Goal: Task Accomplishment & Management: Use online tool/utility

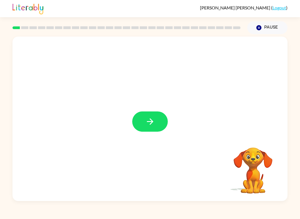
click at [150, 120] on icon "button" at bounding box center [150, 122] width 10 height 10
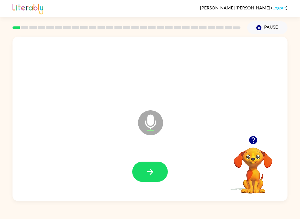
click at [147, 165] on button "button" at bounding box center [150, 172] width 36 height 20
click at [143, 176] on button "button" at bounding box center [150, 172] width 36 height 20
click at [156, 170] on button "button" at bounding box center [150, 172] width 36 height 20
click at [155, 167] on button "button" at bounding box center [150, 172] width 36 height 20
click at [147, 166] on button "button" at bounding box center [150, 172] width 36 height 20
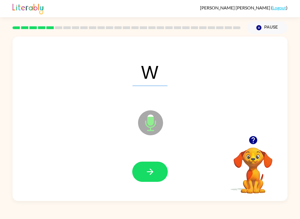
click at [150, 163] on button "button" at bounding box center [150, 172] width 36 height 20
click at [150, 163] on div at bounding box center [150, 172] width 36 height 20
click at [152, 175] on icon "button" at bounding box center [150, 172] width 10 height 10
click at [153, 171] on icon "button" at bounding box center [150, 172] width 10 height 10
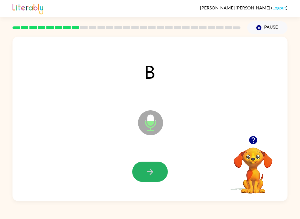
click at [151, 176] on icon "button" at bounding box center [150, 172] width 10 height 10
click at [150, 176] on div at bounding box center [150, 172] width 36 height 20
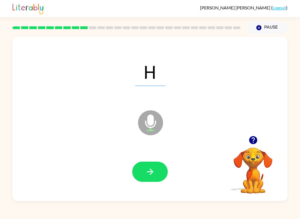
click at [160, 169] on button "button" at bounding box center [150, 172] width 36 height 20
click at [140, 167] on button "button" at bounding box center [150, 172] width 36 height 20
click at [153, 168] on icon "button" at bounding box center [150, 172] width 10 height 10
click at [150, 171] on icon "button" at bounding box center [150, 172] width 10 height 10
click at [146, 170] on icon "button" at bounding box center [150, 172] width 10 height 10
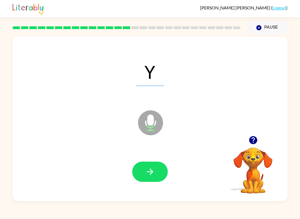
click at [150, 173] on icon "button" at bounding box center [150, 172] width 10 height 10
click at [152, 182] on button "button" at bounding box center [150, 172] width 36 height 20
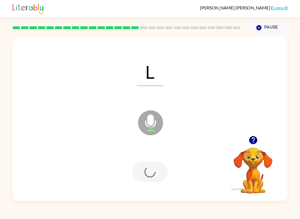
click at [154, 184] on div at bounding box center [150, 171] width 264 height 47
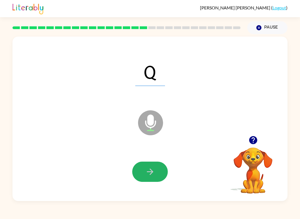
click at [150, 165] on button "button" at bounding box center [150, 172] width 36 height 20
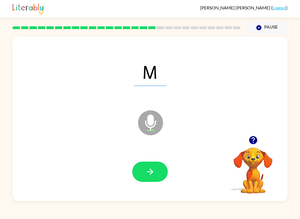
click at [155, 173] on button "button" at bounding box center [150, 172] width 36 height 20
click at [158, 176] on button "button" at bounding box center [150, 172] width 36 height 20
click at [156, 172] on button "button" at bounding box center [150, 172] width 36 height 20
click at [152, 172] on icon "button" at bounding box center [149, 172] width 6 height 6
click at [156, 174] on button "button" at bounding box center [150, 172] width 36 height 20
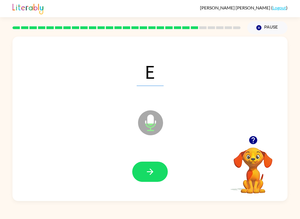
click at [136, 178] on button "button" at bounding box center [150, 172] width 36 height 20
click at [164, 175] on button "button" at bounding box center [150, 172] width 36 height 20
click at [163, 170] on button "button" at bounding box center [150, 172] width 36 height 20
click at [151, 174] on icon "button" at bounding box center [149, 172] width 6 height 6
click at [157, 167] on button "button" at bounding box center [150, 172] width 36 height 20
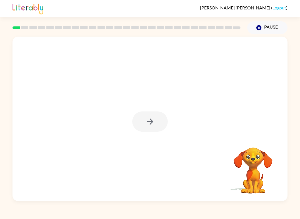
click at [161, 121] on div at bounding box center [150, 122] width 36 height 20
click at [161, 122] on div at bounding box center [150, 122] width 36 height 20
click at [158, 120] on button "button" at bounding box center [150, 122] width 36 height 20
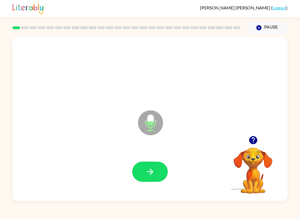
click at [156, 175] on button "button" at bounding box center [150, 172] width 36 height 20
click at [159, 174] on button "button" at bounding box center [150, 172] width 36 height 20
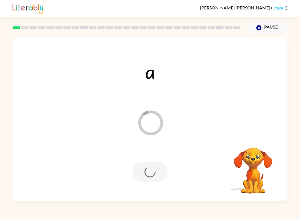
click at [1, 64] on div "a Loader Your response is being sent to our graders Your browser must support p…" at bounding box center [150, 117] width 300 height 167
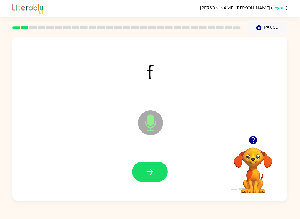
click at [154, 180] on button "button" at bounding box center [150, 172] width 36 height 20
click at [150, 171] on div at bounding box center [150, 172] width 36 height 20
click at [158, 169] on button "button" at bounding box center [150, 172] width 36 height 20
click at [146, 171] on icon "button" at bounding box center [150, 172] width 10 height 10
click at [159, 179] on button "button" at bounding box center [150, 172] width 36 height 20
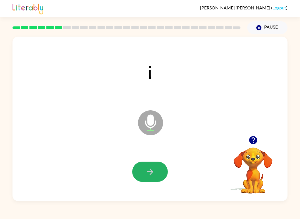
click at [163, 173] on button "button" at bounding box center [150, 172] width 36 height 20
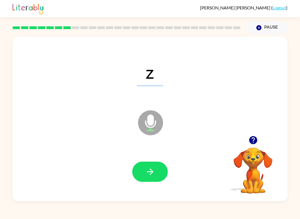
click at [147, 165] on button "button" at bounding box center [150, 172] width 36 height 20
click at [145, 174] on icon "button" at bounding box center [150, 172] width 10 height 10
click at [158, 169] on button "button" at bounding box center [150, 172] width 36 height 20
click at [155, 173] on button "button" at bounding box center [150, 172] width 36 height 20
click at [159, 168] on button "button" at bounding box center [150, 172] width 36 height 20
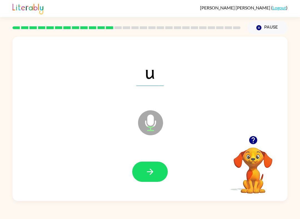
click at [157, 173] on button "button" at bounding box center [150, 172] width 36 height 20
click at [153, 169] on icon "button" at bounding box center [150, 172] width 10 height 10
click at [160, 171] on button "button" at bounding box center [150, 172] width 36 height 20
click at [162, 170] on button "button" at bounding box center [150, 172] width 36 height 20
click at [163, 165] on button "button" at bounding box center [150, 172] width 36 height 20
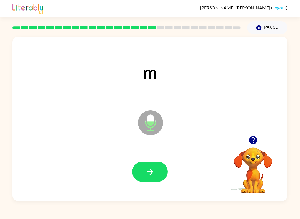
click at [165, 174] on button "button" at bounding box center [150, 172] width 36 height 20
click at [137, 167] on div at bounding box center [150, 172] width 36 height 20
click at [144, 170] on button "button" at bounding box center [150, 172] width 36 height 20
click at [151, 159] on div at bounding box center [150, 171] width 264 height 47
click at [141, 166] on button "button" at bounding box center [150, 172] width 36 height 20
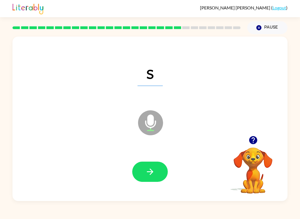
click at [151, 172] on icon "button" at bounding box center [149, 172] width 6 height 6
click at [153, 164] on button "button" at bounding box center [150, 172] width 36 height 20
click at [165, 174] on button "button" at bounding box center [150, 172] width 36 height 20
click at [136, 181] on div at bounding box center [150, 172] width 36 height 20
click at [145, 169] on icon "button" at bounding box center [150, 172] width 10 height 10
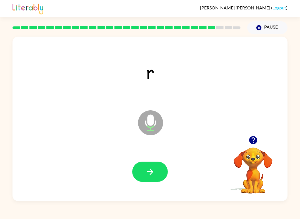
click at [160, 172] on button "button" at bounding box center [150, 172] width 36 height 20
click at [158, 166] on button "button" at bounding box center [150, 172] width 36 height 20
click at [157, 163] on button "button" at bounding box center [150, 172] width 36 height 20
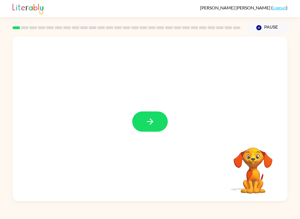
click at [154, 130] on button "button" at bounding box center [150, 122] width 36 height 20
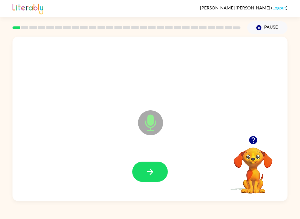
click at [150, 178] on button "button" at bounding box center [150, 172] width 36 height 20
click at [150, 168] on icon "button" at bounding box center [150, 172] width 10 height 10
click at [158, 175] on button "button" at bounding box center [150, 172] width 36 height 20
click at [151, 176] on icon "button" at bounding box center [150, 172] width 10 height 10
click at [151, 182] on button "button" at bounding box center [150, 172] width 36 height 20
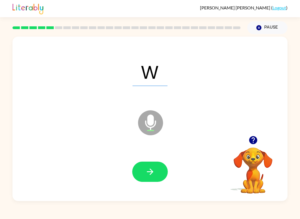
click at [141, 169] on button "button" at bounding box center [150, 172] width 36 height 20
click at [157, 177] on button "button" at bounding box center [150, 172] width 36 height 20
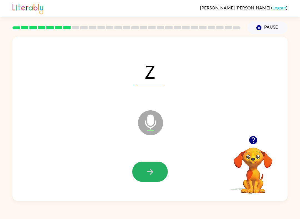
click at [140, 175] on button "button" at bounding box center [150, 172] width 36 height 20
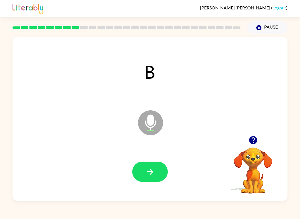
click at [148, 168] on icon "button" at bounding box center [150, 172] width 10 height 10
click at [152, 163] on button "button" at bounding box center [150, 172] width 36 height 20
click at [153, 170] on icon "button" at bounding box center [150, 172] width 10 height 10
click at [152, 175] on icon "button" at bounding box center [150, 172] width 10 height 10
click at [152, 172] on icon "button" at bounding box center [149, 172] width 6 height 6
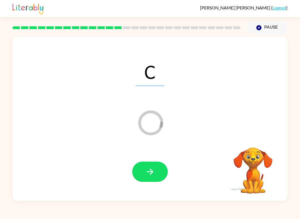
click at [149, 166] on button "button" at bounding box center [150, 172] width 36 height 20
click at [147, 167] on icon "button" at bounding box center [150, 172] width 10 height 10
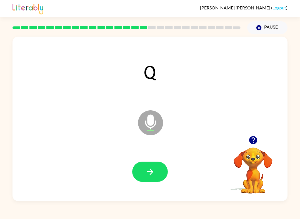
click at [151, 176] on icon "button" at bounding box center [150, 172] width 10 height 10
click at [153, 174] on icon "button" at bounding box center [150, 172] width 10 height 10
click at [154, 175] on icon "button" at bounding box center [150, 172] width 10 height 10
click at [199, 184] on div at bounding box center [150, 171] width 264 height 47
click at [152, 171] on icon "button" at bounding box center [150, 172] width 10 height 10
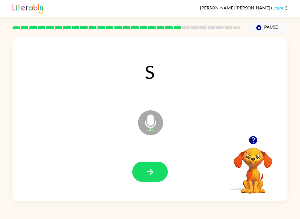
click at [146, 172] on icon "button" at bounding box center [150, 172] width 10 height 10
click at [153, 174] on icon "button" at bounding box center [150, 172] width 10 height 10
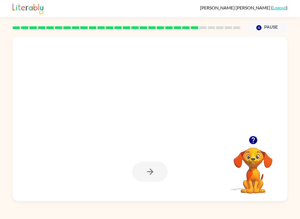
click at [150, 168] on icon "button" at bounding box center [150, 172] width 10 height 10
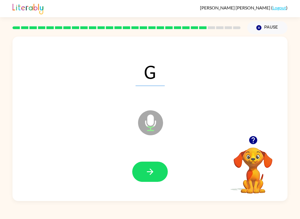
click at [155, 173] on button "button" at bounding box center [150, 172] width 36 height 20
click at [145, 166] on button "button" at bounding box center [150, 172] width 36 height 20
click at [156, 169] on button "button" at bounding box center [150, 172] width 36 height 20
click at [155, 168] on button "button" at bounding box center [150, 172] width 36 height 20
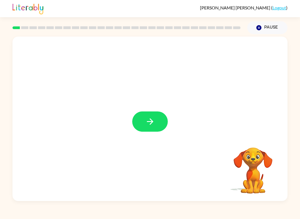
click at [150, 123] on icon "button" at bounding box center [150, 122] width 10 height 10
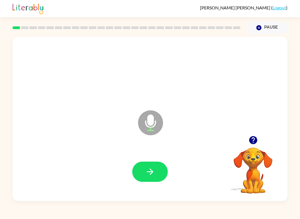
click at [165, 171] on button "button" at bounding box center [150, 172] width 36 height 20
click at [146, 172] on icon "button" at bounding box center [150, 172] width 10 height 10
click at [161, 149] on icon "Microphone The Microphone is here when it is your turn to talk" at bounding box center [177, 130] width 83 height 42
click at [155, 171] on icon "button" at bounding box center [150, 172] width 10 height 10
click at [150, 175] on icon "button" at bounding box center [150, 172] width 10 height 10
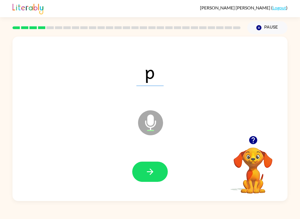
click at [152, 166] on button "button" at bounding box center [150, 172] width 36 height 20
click at [151, 173] on icon "button" at bounding box center [149, 172] width 6 height 6
click at [152, 173] on icon "button" at bounding box center [149, 172] width 6 height 6
click at [153, 170] on icon "button" at bounding box center [150, 172] width 10 height 10
click at [147, 171] on icon "button" at bounding box center [150, 172] width 10 height 10
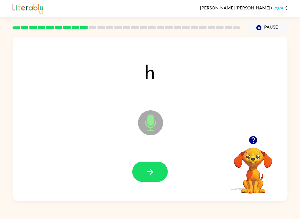
click at [154, 175] on icon "button" at bounding box center [150, 172] width 10 height 10
click at [148, 166] on button "button" at bounding box center [150, 172] width 36 height 20
click at [153, 178] on button "button" at bounding box center [150, 172] width 36 height 20
click at [149, 173] on icon "button" at bounding box center [150, 172] width 10 height 10
click at [146, 172] on icon "button" at bounding box center [150, 172] width 10 height 10
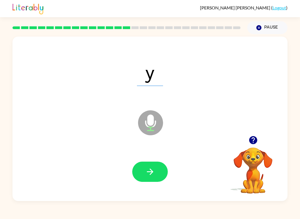
click at [144, 207] on div "Emilia Garrido ( Logout ) Pause Pause y Microphone The Microphone is here when …" at bounding box center [150, 109] width 300 height 219
click at [154, 171] on icon "button" at bounding box center [150, 172] width 10 height 10
click at [130, 158] on div at bounding box center [150, 171] width 264 height 47
click at [143, 175] on button "button" at bounding box center [150, 172] width 36 height 20
click at [155, 168] on icon "button" at bounding box center [150, 172] width 10 height 10
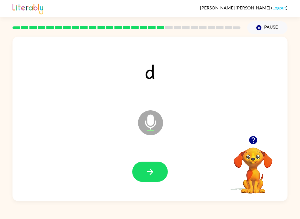
click at [149, 170] on icon "button" at bounding box center [150, 172] width 10 height 10
click at [148, 176] on icon "button" at bounding box center [150, 172] width 10 height 10
click at [151, 176] on icon "button" at bounding box center [150, 172] width 10 height 10
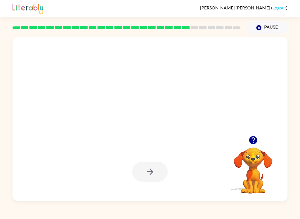
click at [247, 136] on button "button" at bounding box center [253, 140] width 14 height 14
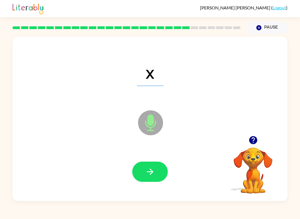
click at [147, 174] on icon "button" at bounding box center [150, 172] width 10 height 10
click at [141, 167] on button "button" at bounding box center [150, 172] width 36 height 20
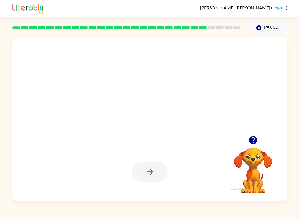
click at [252, 146] on button "button" at bounding box center [253, 140] width 14 height 14
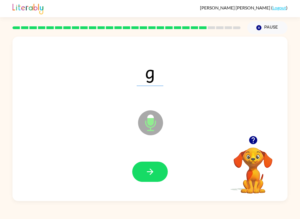
click at [147, 178] on button "button" at bounding box center [150, 172] width 36 height 20
click at [150, 174] on icon "button" at bounding box center [150, 172] width 10 height 10
click at [152, 179] on button "button" at bounding box center [150, 172] width 36 height 20
click at [150, 182] on button "button" at bounding box center [150, 172] width 36 height 20
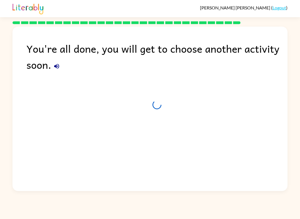
click at [21, 3] on img at bounding box center [27, 8] width 31 height 12
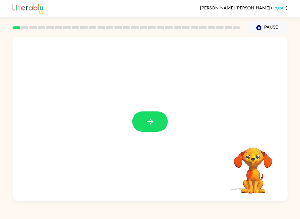
click at [150, 124] on icon "button" at bounding box center [150, 122] width 10 height 10
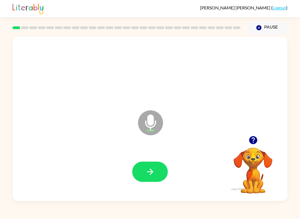
click at [153, 176] on icon "button" at bounding box center [150, 172] width 10 height 10
click at [161, 177] on button "button" at bounding box center [150, 172] width 36 height 20
click at [155, 171] on button "button" at bounding box center [150, 172] width 36 height 20
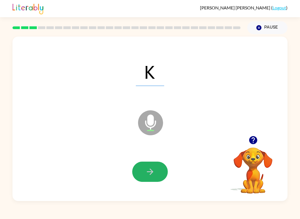
click at [151, 169] on icon "button" at bounding box center [150, 172] width 10 height 10
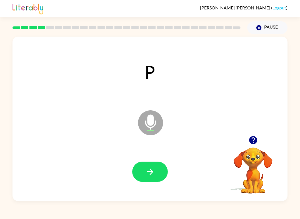
click at [147, 173] on icon "button" at bounding box center [150, 172] width 10 height 10
click at [151, 174] on icon "button" at bounding box center [150, 172] width 10 height 10
click at [145, 174] on icon "button" at bounding box center [150, 172] width 10 height 10
click at [140, 181] on button "button" at bounding box center [150, 172] width 36 height 20
click at [146, 169] on icon "button" at bounding box center [150, 172] width 10 height 10
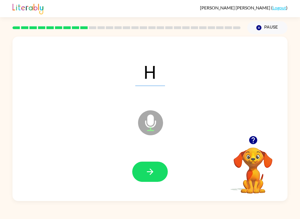
click at [146, 171] on icon "button" at bounding box center [150, 172] width 10 height 10
click at [146, 172] on icon "button" at bounding box center [150, 172] width 10 height 10
click at [158, 178] on button "button" at bounding box center [150, 172] width 36 height 20
click at [153, 174] on icon "button" at bounding box center [150, 172] width 10 height 10
click at [151, 171] on icon "button" at bounding box center [149, 172] width 6 height 6
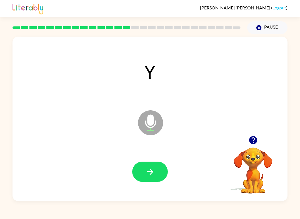
click at [148, 169] on icon "button" at bounding box center [150, 172] width 10 height 10
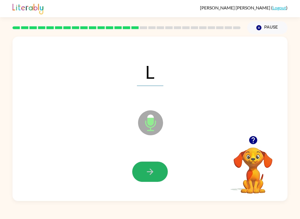
click at [139, 169] on button "button" at bounding box center [150, 172] width 36 height 20
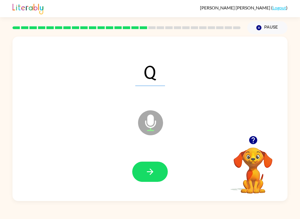
click at [154, 171] on icon "button" at bounding box center [150, 172] width 10 height 10
click at [149, 171] on icon "button" at bounding box center [150, 172] width 10 height 10
click at [157, 177] on button "button" at bounding box center [150, 172] width 36 height 20
click at [142, 176] on button "button" at bounding box center [150, 172] width 36 height 20
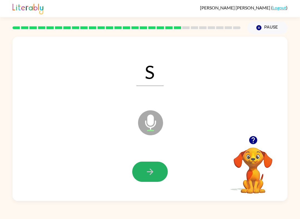
click at [159, 174] on button "button" at bounding box center [150, 172] width 36 height 20
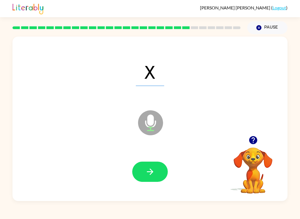
click at [141, 179] on button "button" at bounding box center [150, 172] width 36 height 20
click at [149, 166] on button "button" at bounding box center [150, 172] width 36 height 20
click at [149, 169] on icon "button" at bounding box center [150, 172] width 10 height 10
click at [156, 172] on button "button" at bounding box center [150, 172] width 36 height 20
click at [154, 168] on icon "button" at bounding box center [150, 172] width 10 height 10
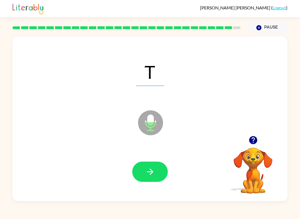
click at [150, 170] on icon "button" at bounding box center [149, 172] width 6 height 6
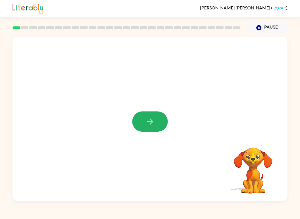
click at [154, 119] on icon "button" at bounding box center [150, 122] width 10 height 10
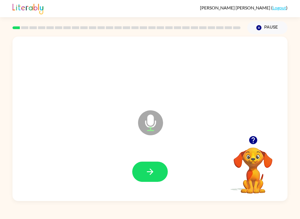
click at [145, 180] on button "button" at bounding box center [150, 172] width 36 height 20
click at [160, 173] on button "button" at bounding box center [150, 172] width 36 height 20
click at [154, 174] on icon "button" at bounding box center [150, 172] width 10 height 10
click at [155, 174] on button "button" at bounding box center [150, 172] width 36 height 20
click at [150, 176] on icon "button" at bounding box center [150, 172] width 10 height 10
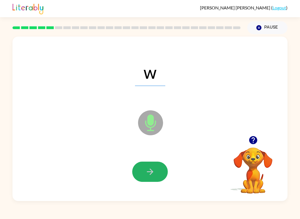
click at [156, 169] on button "button" at bounding box center [150, 172] width 36 height 20
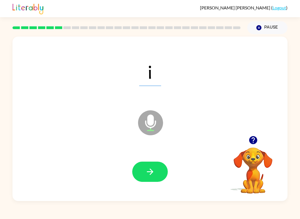
click at [150, 169] on icon "button" at bounding box center [149, 172] width 6 height 6
click at [149, 168] on icon "button" at bounding box center [150, 172] width 10 height 10
click at [153, 170] on icon "button" at bounding box center [150, 172] width 10 height 10
click at [157, 163] on button "button" at bounding box center [150, 172] width 36 height 20
click at [158, 166] on button "button" at bounding box center [150, 172] width 36 height 20
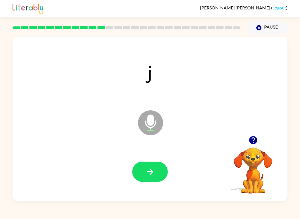
click at [154, 172] on icon "button" at bounding box center [150, 172] width 10 height 10
click at [160, 167] on button "button" at bounding box center [150, 172] width 36 height 20
click at [144, 178] on button "button" at bounding box center [150, 172] width 36 height 20
click at [158, 170] on button "button" at bounding box center [150, 172] width 36 height 20
click at [157, 170] on button "button" at bounding box center [150, 172] width 36 height 20
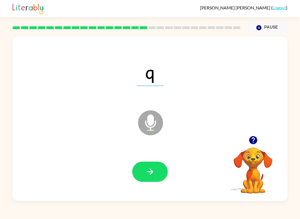
click at [158, 163] on button "button" at bounding box center [150, 172] width 36 height 20
click at [158, 172] on button "button" at bounding box center [150, 172] width 36 height 20
click at [155, 171] on button "button" at bounding box center [150, 172] width 36 height 20
click at [157, 174] on button "button" at bounding box center [150, 172] width 36 height 20
click at [158, 169] on button "button" at bounding box center [150, 172] width 36 height 20
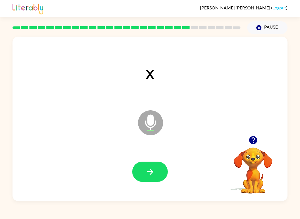
click at [153, 170] on icon "button" at bounding box center [150, 172] width 10 height 10
click at [152, 170] on icon "button" at bounding box center [150, 172] width 10 height 10
click at [150, 171] on icon "button" at bounding box center [150, 172] width 10 height 10
click at [161, 173] on button "button" at bounding box center [150, 172] width 36 height 20
click at [150, 180] on button "button" at bounding box center [150, 172] width 36 height 20
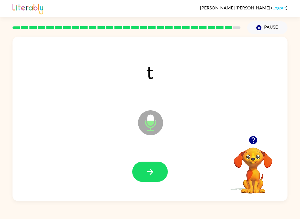
click at [153, 170] on icon "button" at bounding box center [150, 172] width 10 height 10
